Goal: Information Seeking & Learning: Find specific fact

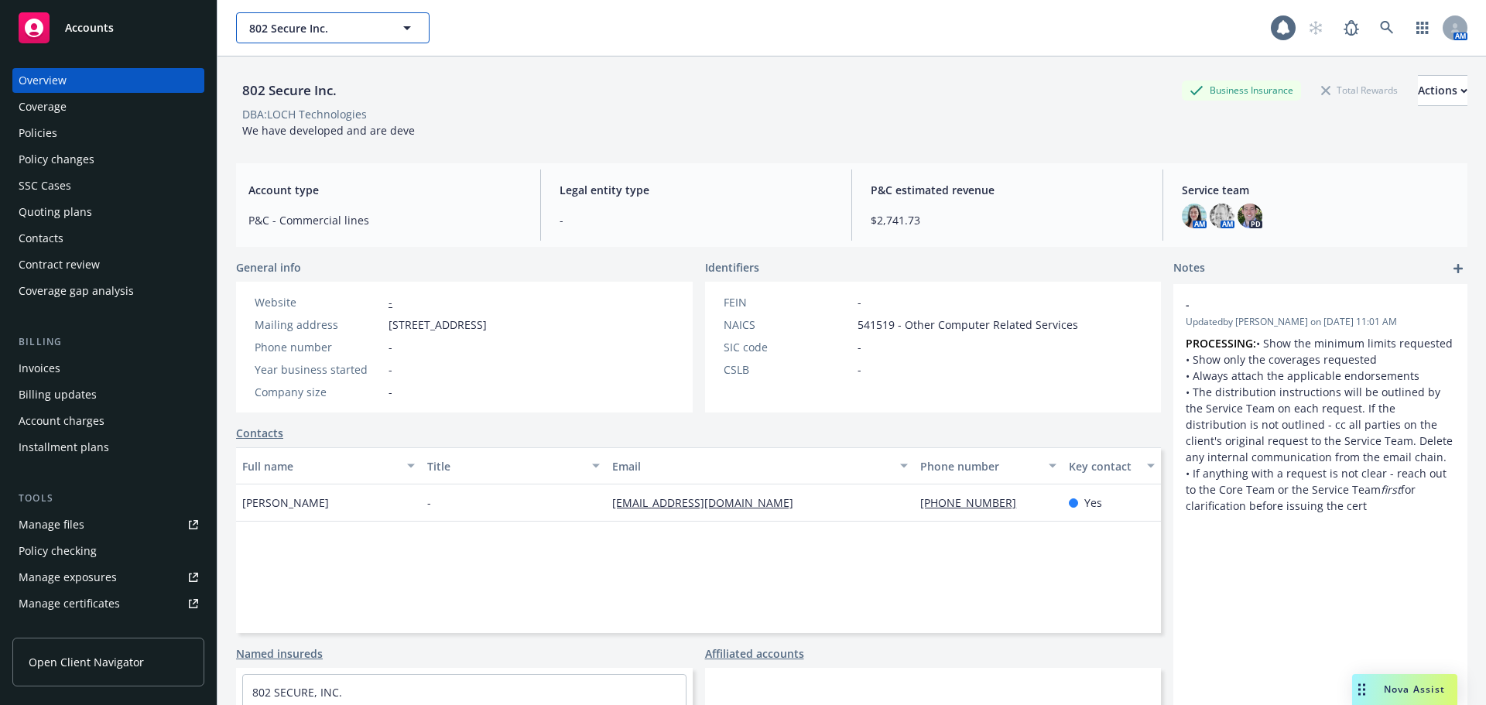
click at [304, 29] on span "802 Secure Inc." at bounding box center [316, 28] width 134 height 16
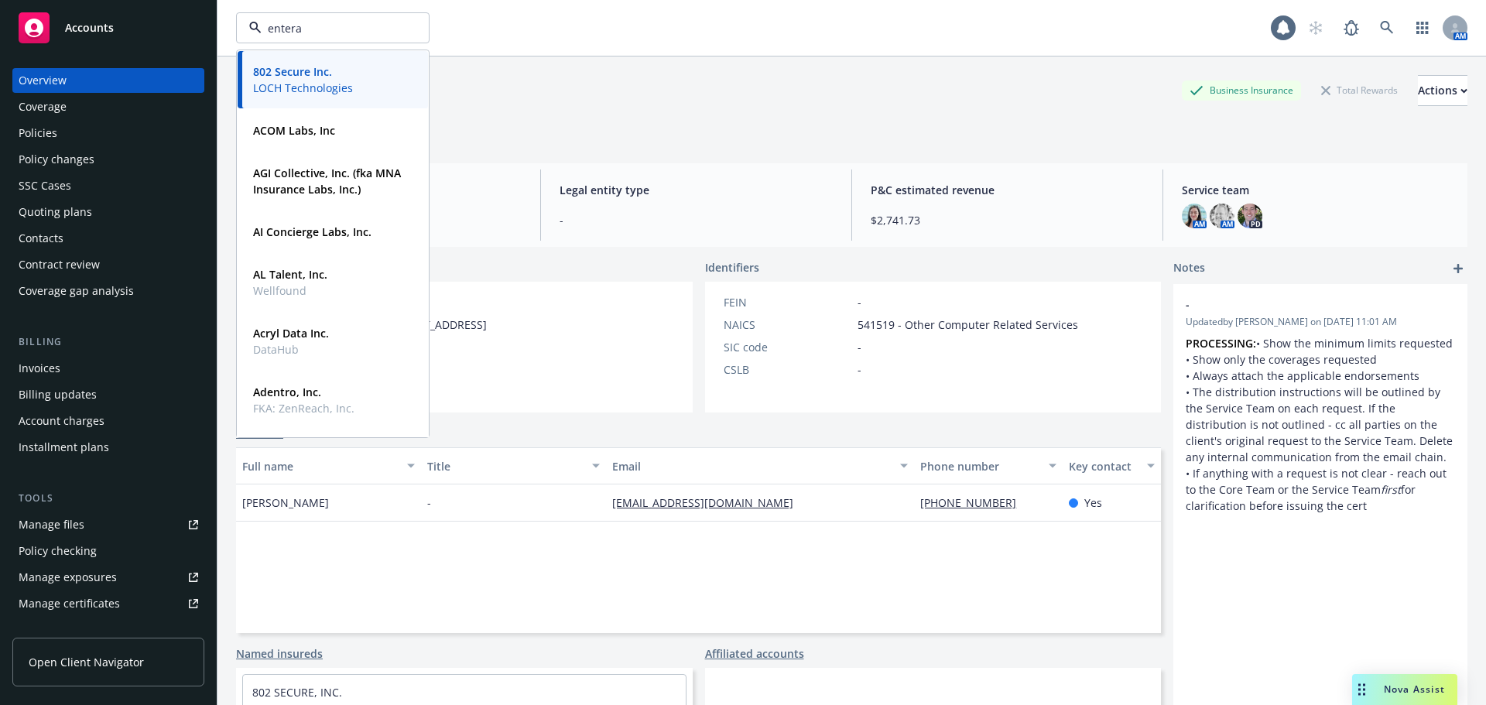
type input "entera"
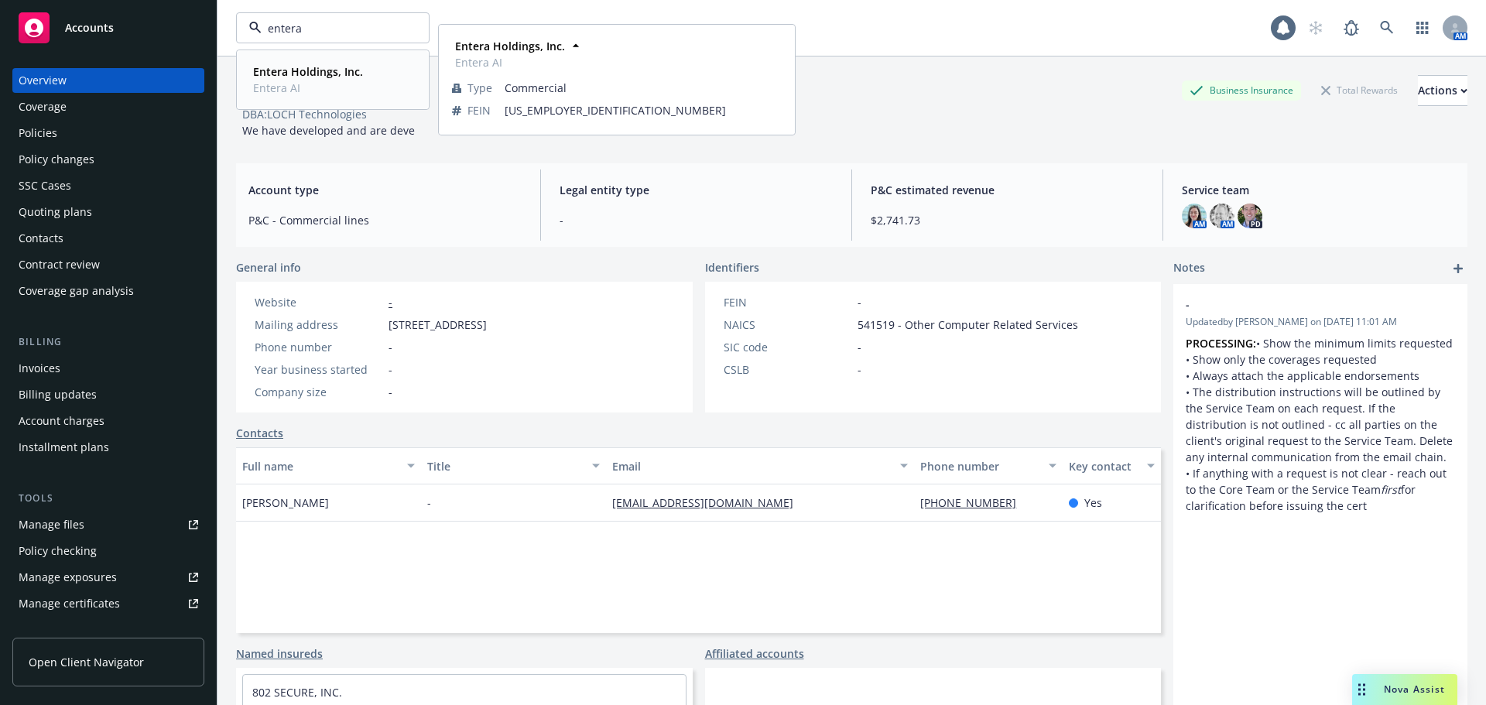
click at [307, 68] on strong "Entera Holdings, Inc." at bounding box center [308, 71] width 110 height 15
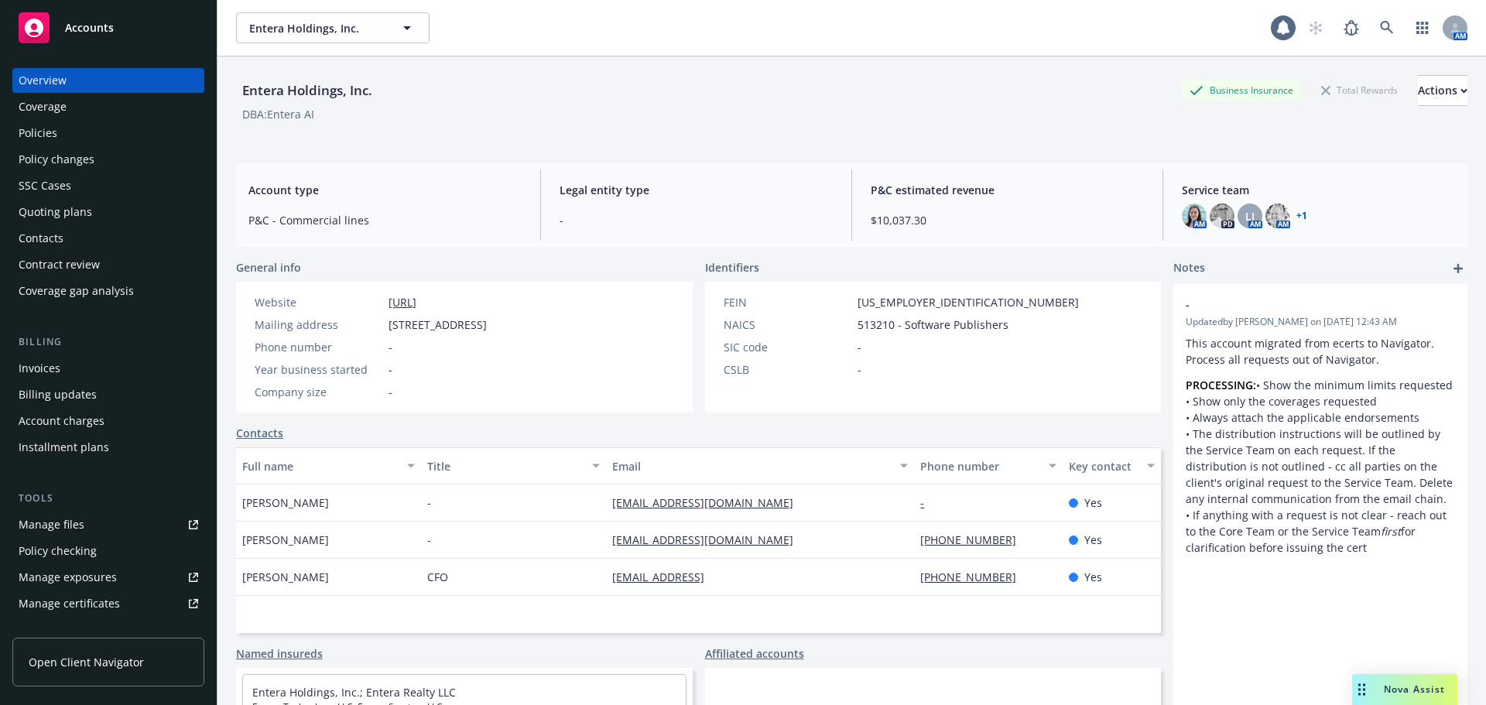
click at [85, 142] on div "Policies" at bounding box center [109, 133] width 180 height 25
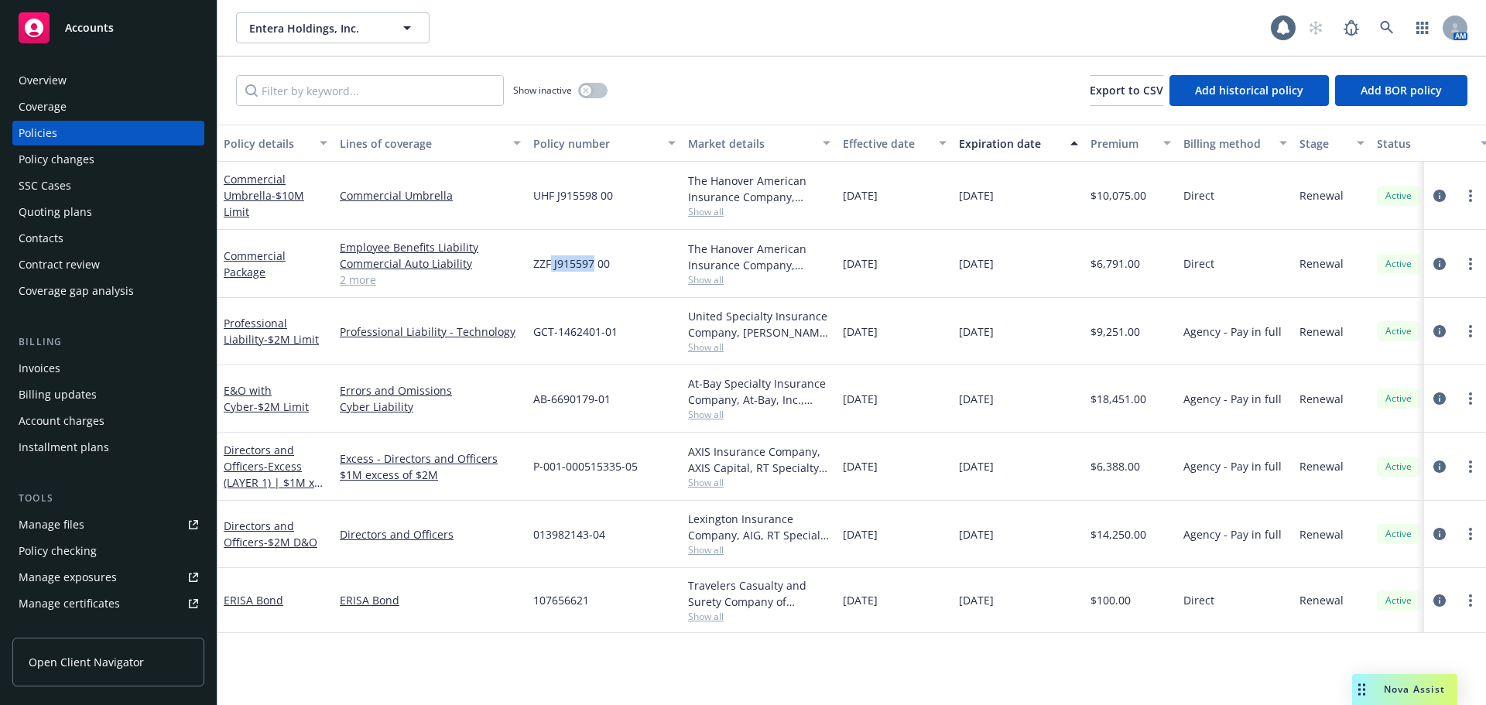
drag, startPoint x: 553, startPoint y: 269, endPoint x: 592, endPoint y: 265, distance: 39.6
click at [592, 265] on span "ZZF J915597 00" at bounding box center [571, 263] width 77 height 16
drag, startPoint x: 554, startPoint y: 266, endPoint x: 593, endPoint y: 266, distance: 38.7
click at [593, 266] on span "ZZF J915597 00" at bounding box center [571, 263] width 77 height 16
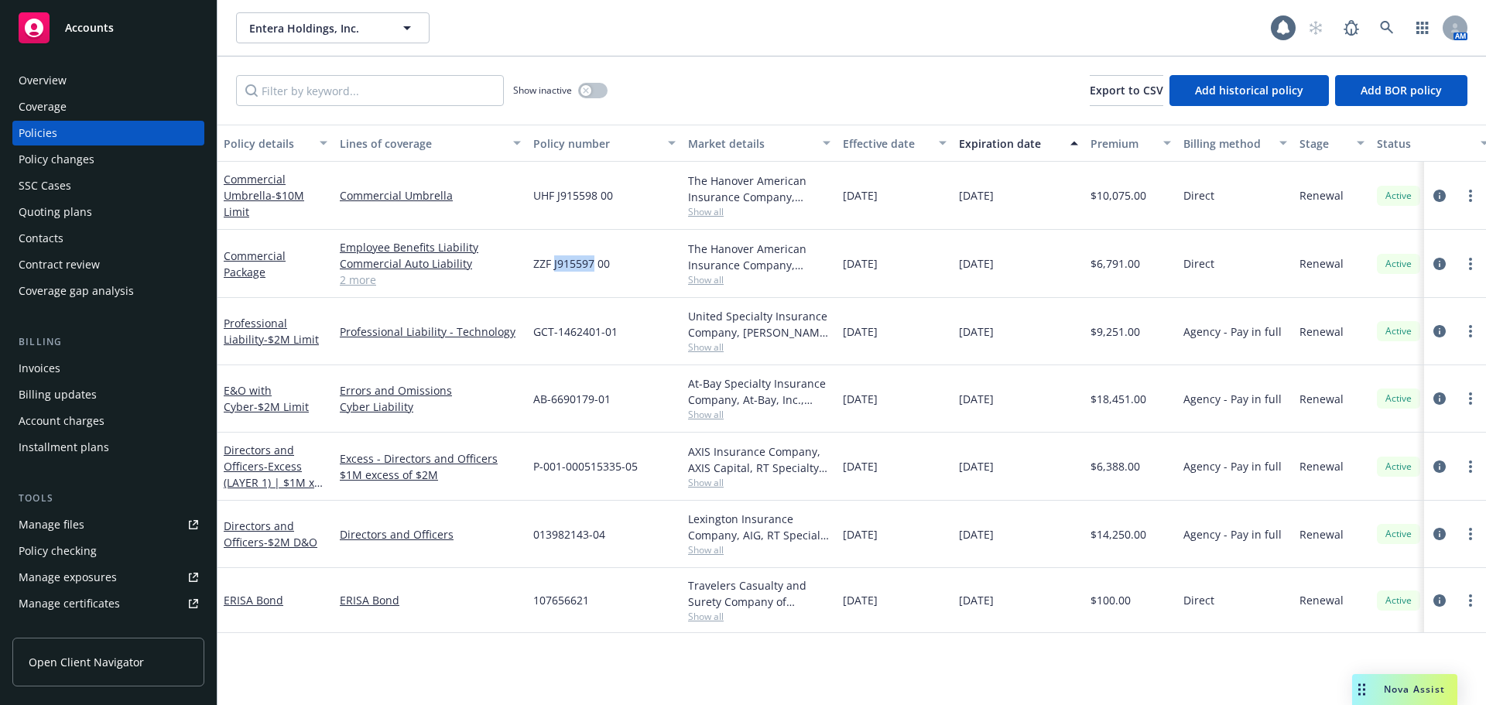
copy span "J915597"
